Goal: Information Seeking & Learning: Learn about a topic

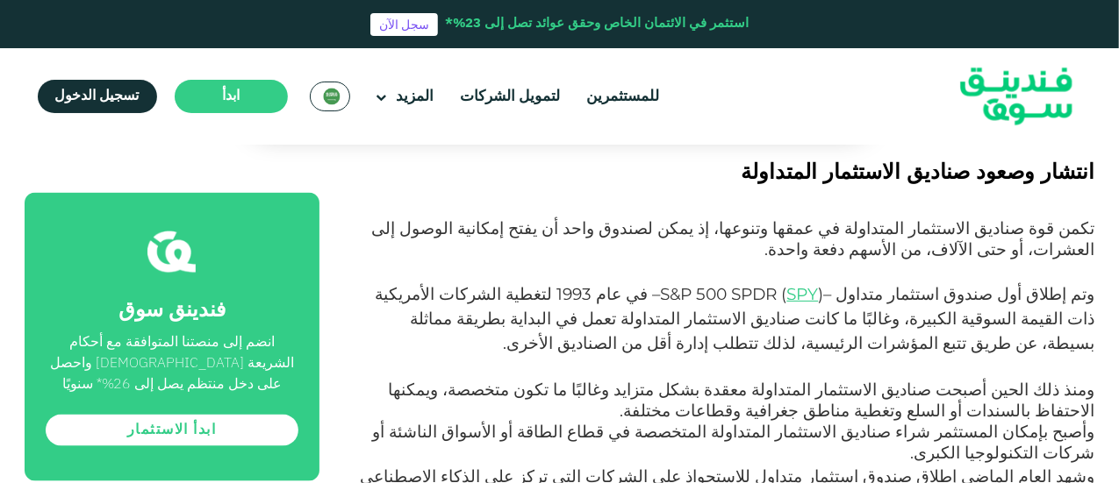
scroll to position [1141, 0]
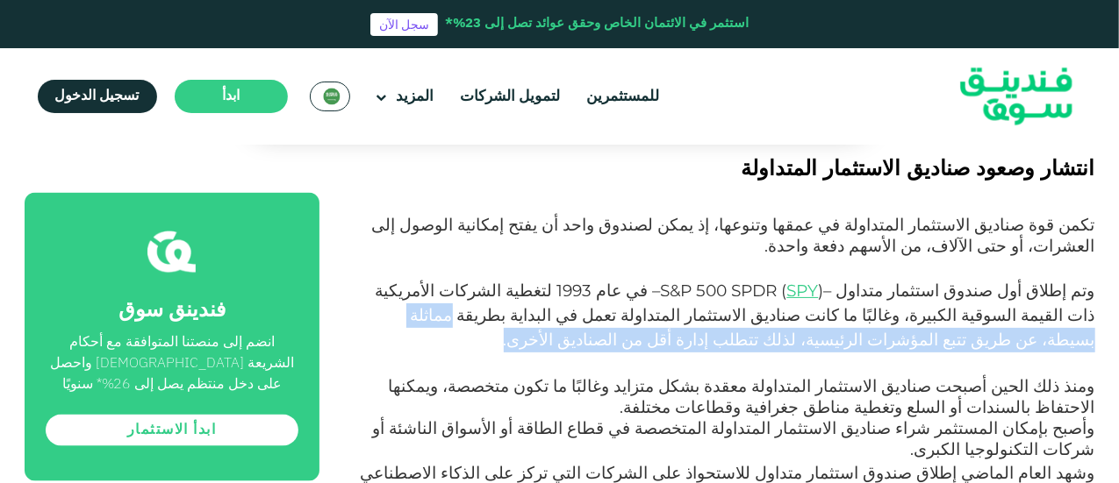
drag, startPoint x: 704, startPoint y: 250, endPoint x: 641, endPoint y: 258, distance: 63.7
click at [641, 279] on p "وتم إطلاق أول صندوق استثمار متداول – S&P 500 SPDR ( SPY ) – في عام 1993 لتغطية …" at bounding box center [727, 328] width 736 height 98
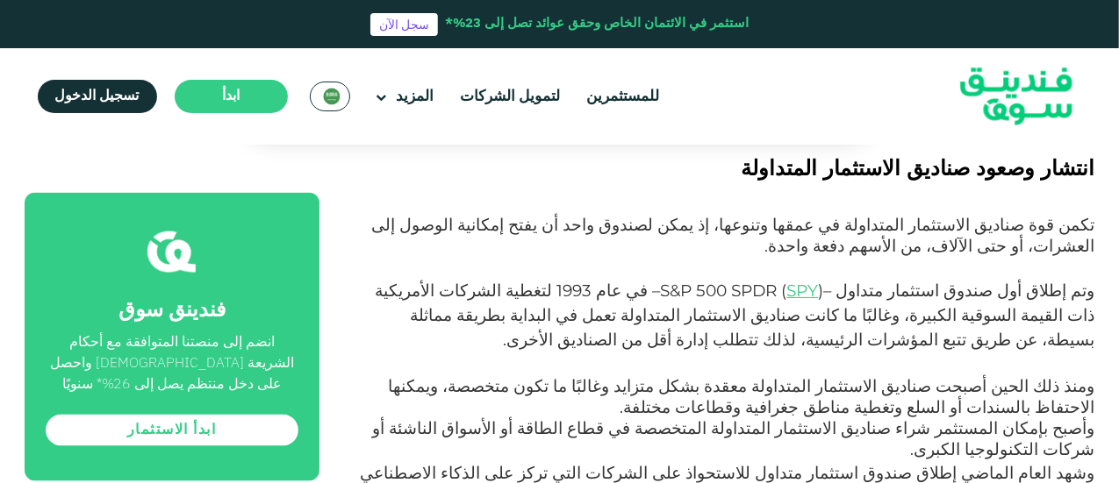
click at [641, 279] on p "وتم إطلاق أول صندوق استثمار متداول – S&P 500 SPDR ( SPY ) – في عام 1993 لتغطية …" at bounding box center [727, 328] width 736 height 98
click at [667, 281] on span "– في عام 1993 لتغطية الشركات الأمريكية ذات القيمة السوقية الكبيرة، وغالبًا ما ك…" at bounding box center [734, 315] width 719 height 69
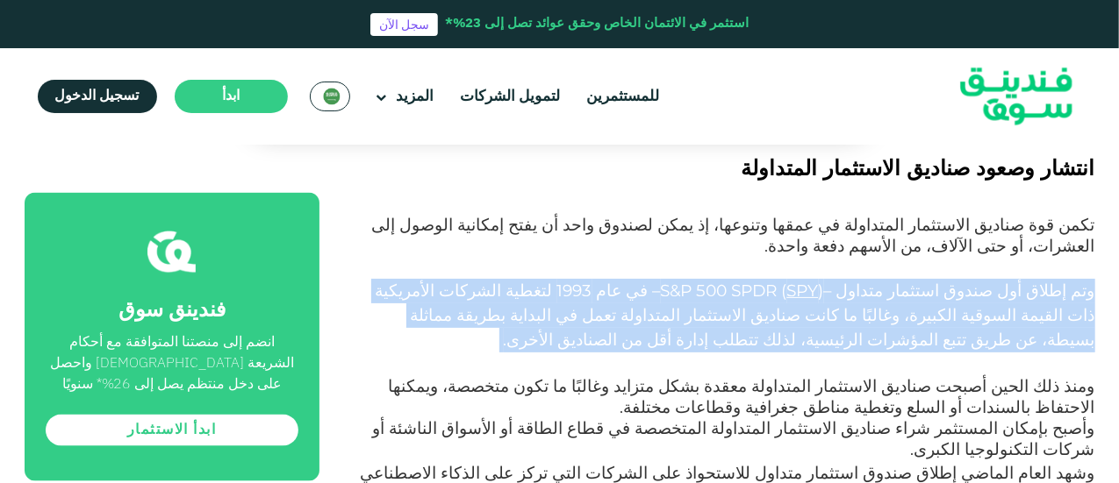
click at [667, 281] on span "– في عام 1993 لتغطية الشركات الأمريكية ذات القيمة السوقية الكبيرة، وغالبًا ما ك…" at bounding box center [734, 315] width 719 height 69
click at [626, 279] on p "وتم إطلاق أول صندوق استثمار متداول – S&P 500 SPDR ( SPY ) – في عام 1993 لتغطية …" at bounding box center [727, 328] width 736 height 98
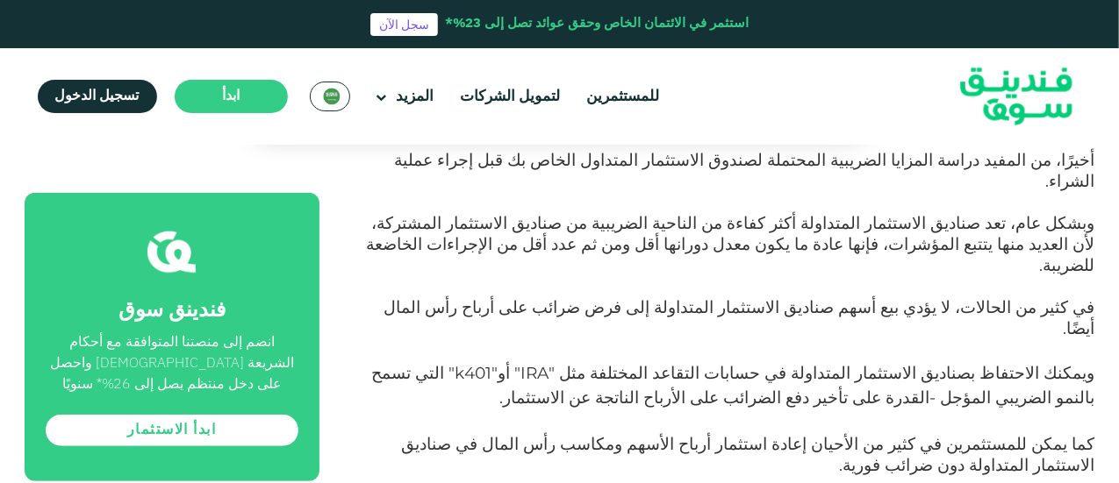
scroll to position [3860, 0]
